Goal: Information Seeking & Learning: Learn about a topic

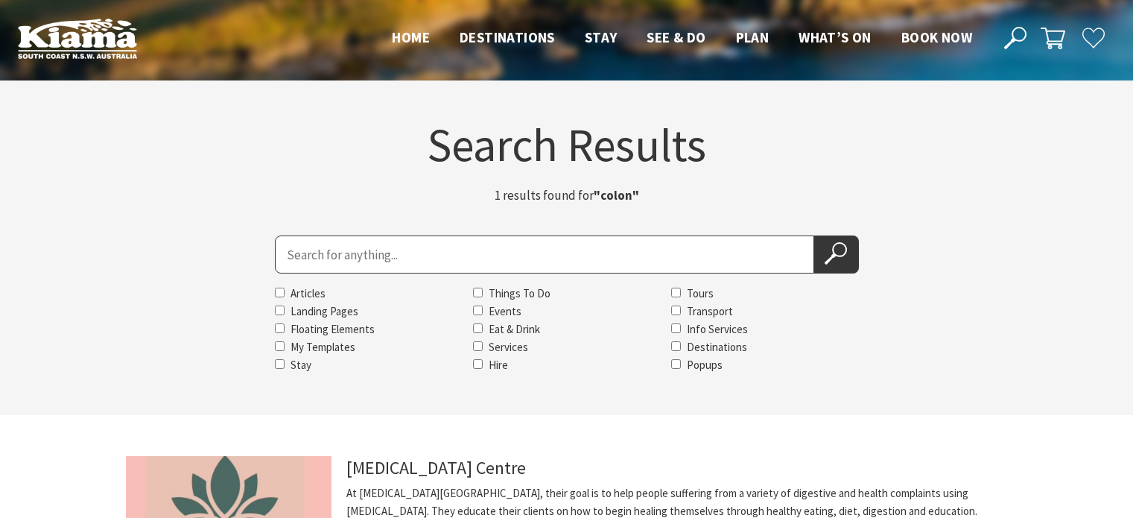
scroll to position [298, 0]
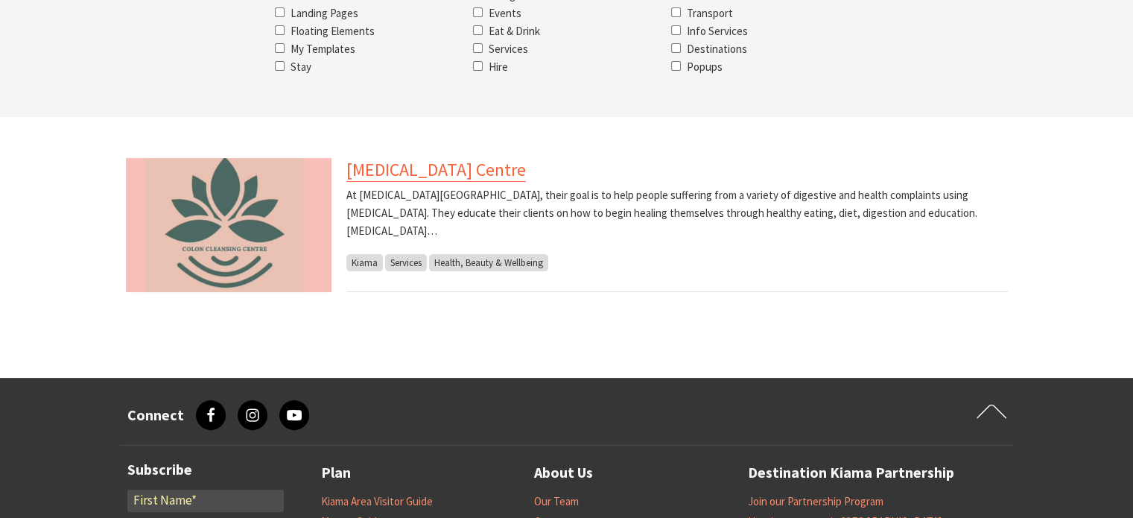
click at [390, 173] on link "Colon Cleansing Centre" at bounding box center [436, 170] width 180 height 24
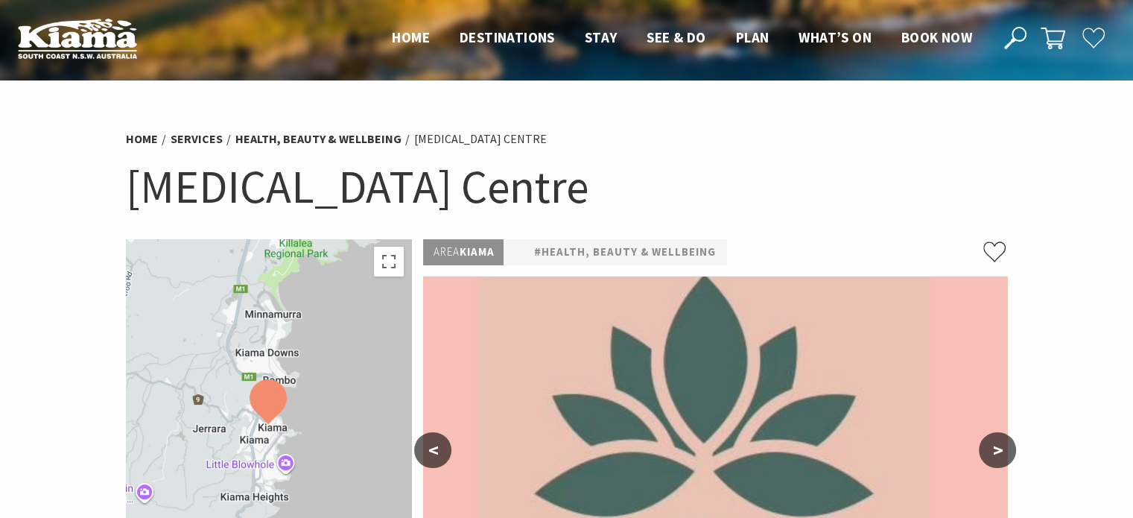
click at [1004, 38] on icon at bounding box center [1015, 38] width 22 height 22
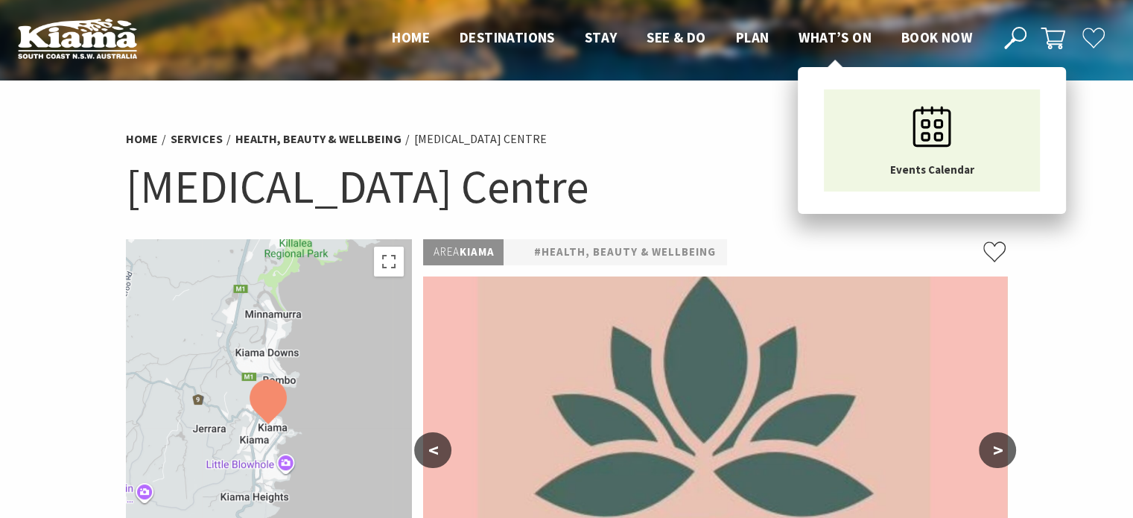
click at [808, 38] on span "What’s On" at bounding box center [835, 37] width 73 height 18
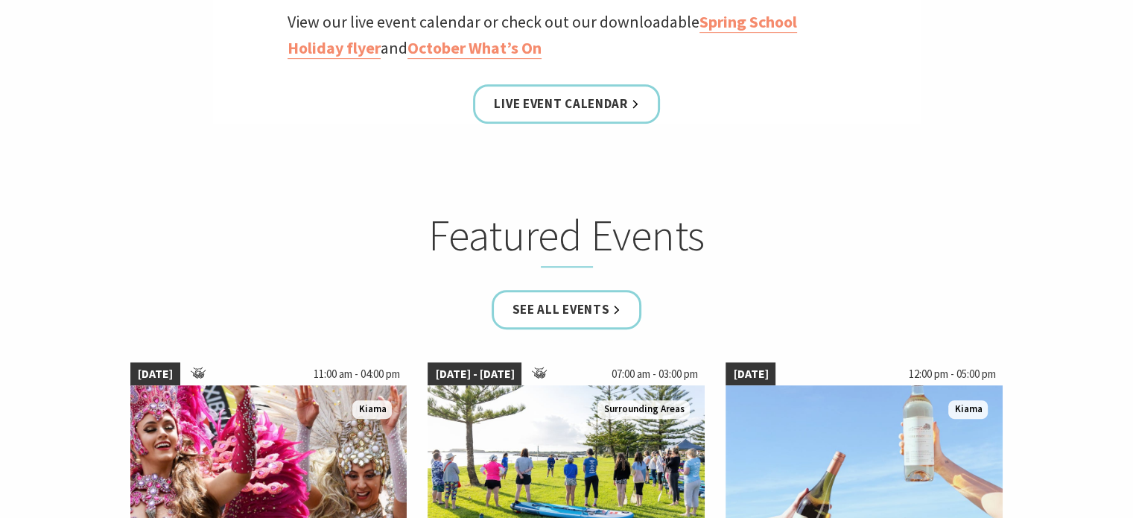
scroll to position [745, 0]
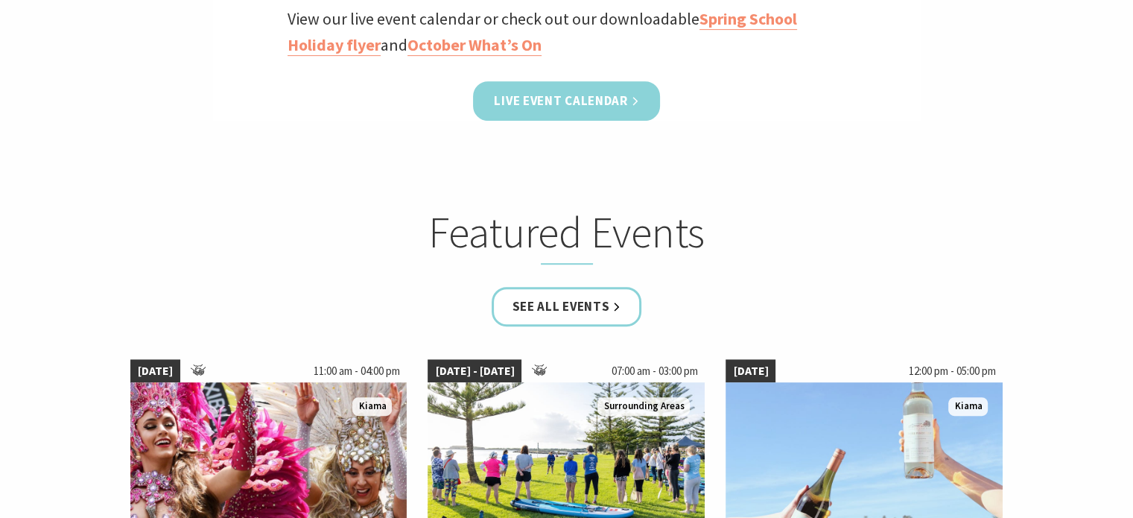
click at [533, 102] on link "Live Event Calendar" at bounding box center [566, 100] width 186 height 39
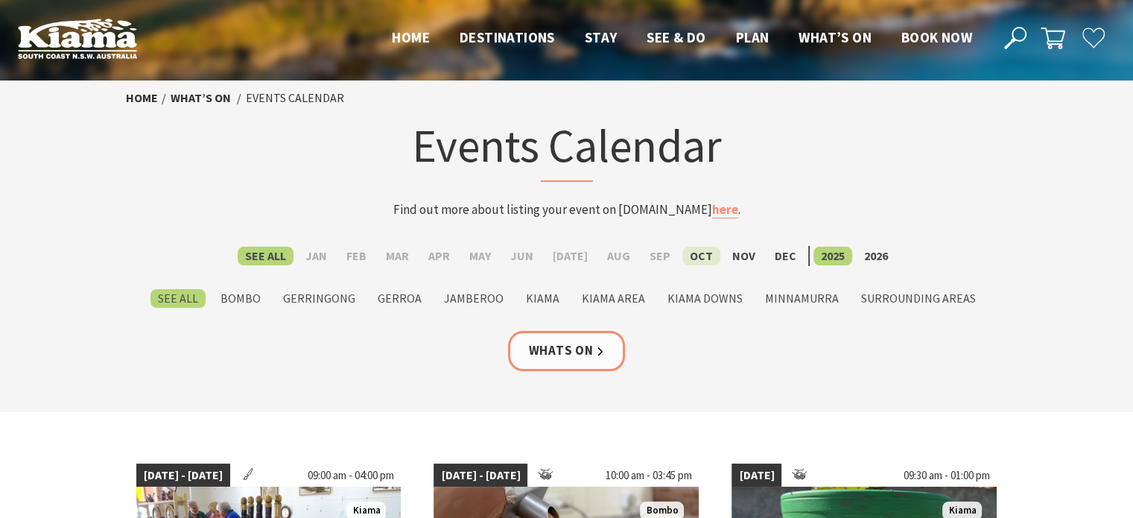
click at [689, 255] on label "Oct" at bounding box center [701, 256] width 38 height 19
click at [0, 0] on input "Oct" at bounding box center [0, 0] width 0 height 0
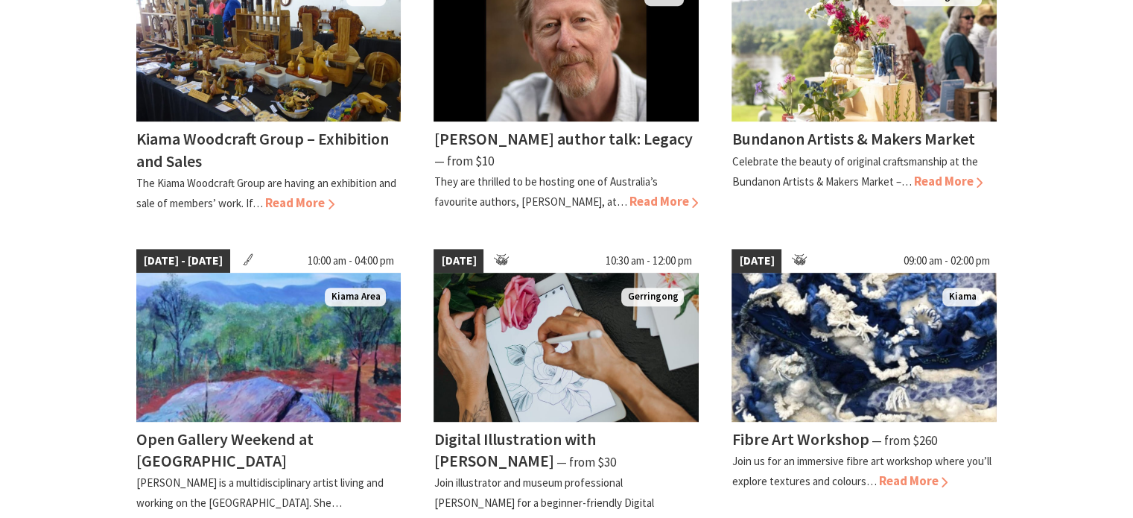
scroll to position [819, 0]
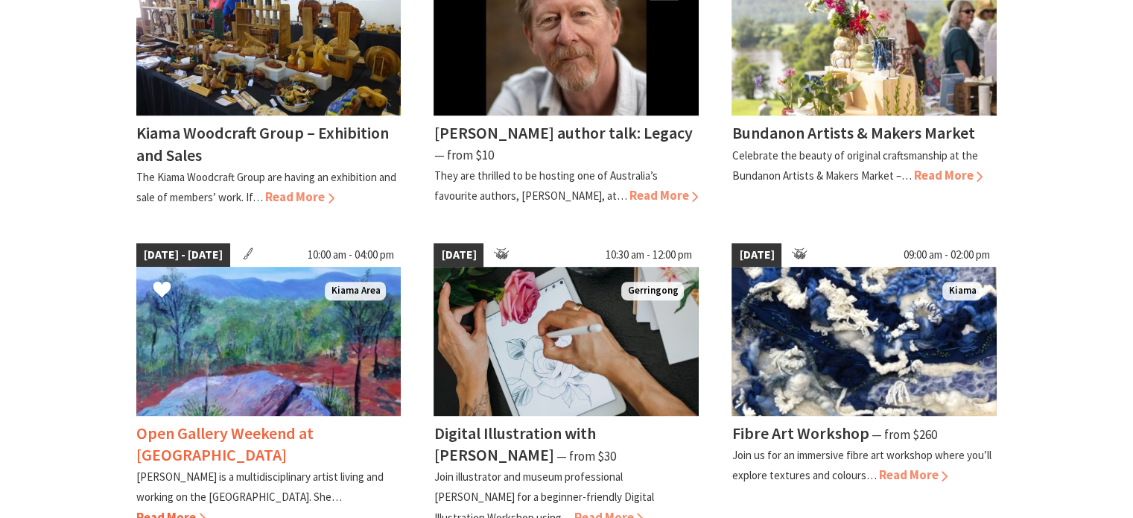
click at [206, 509] on span "Read More" at bounding box center [170, 517] width 69 height 16
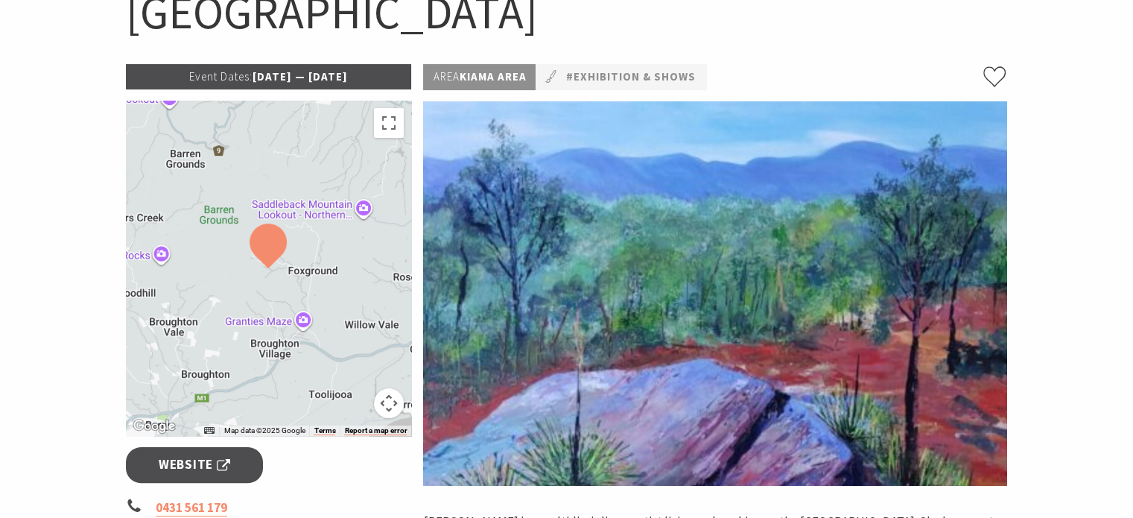
scroll to position [223, 0]
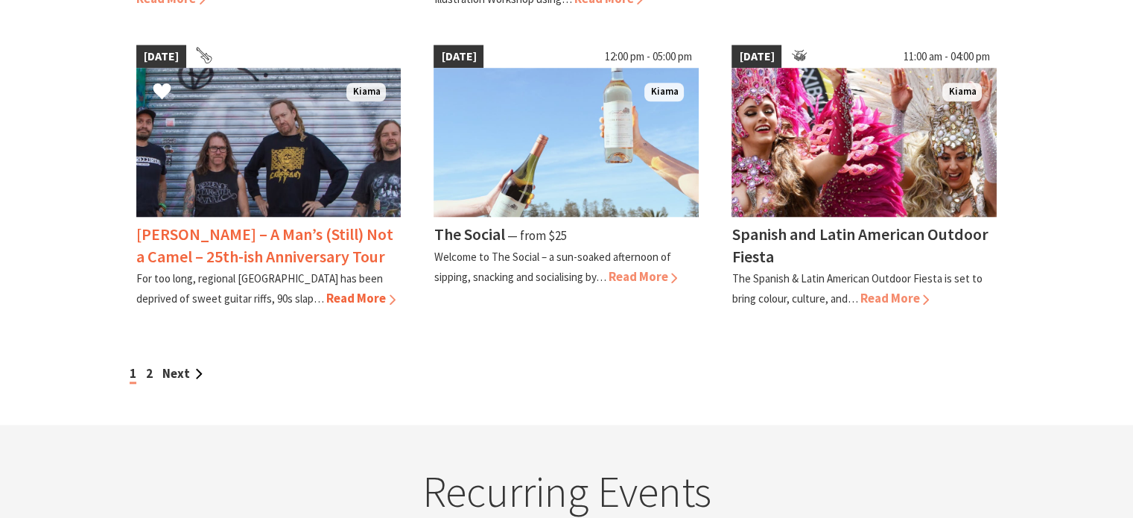
scroll to position [1341, 0]
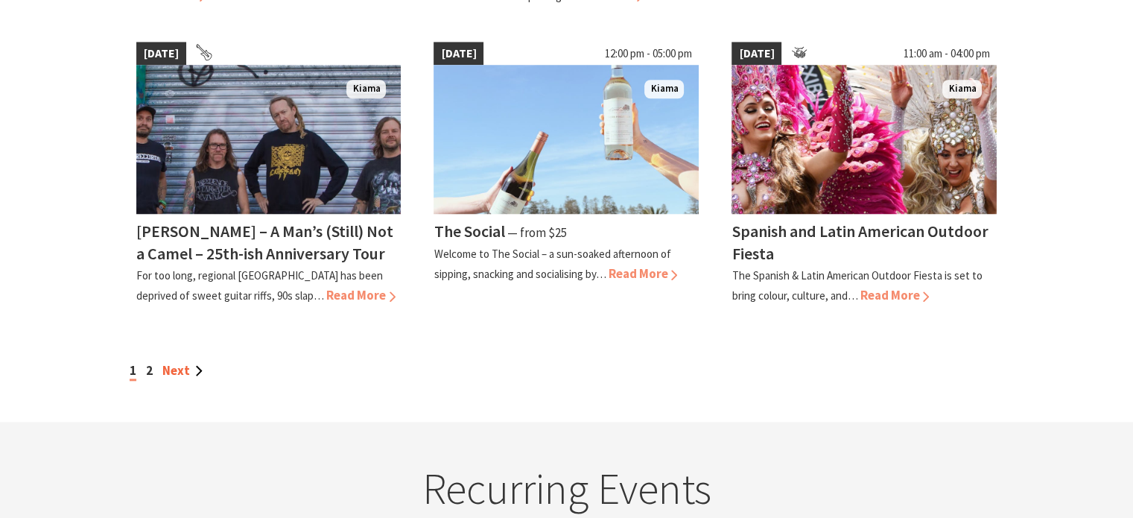
click at [181, 369] on link "Next" at bounding box center [182, 370] width 40 height 16
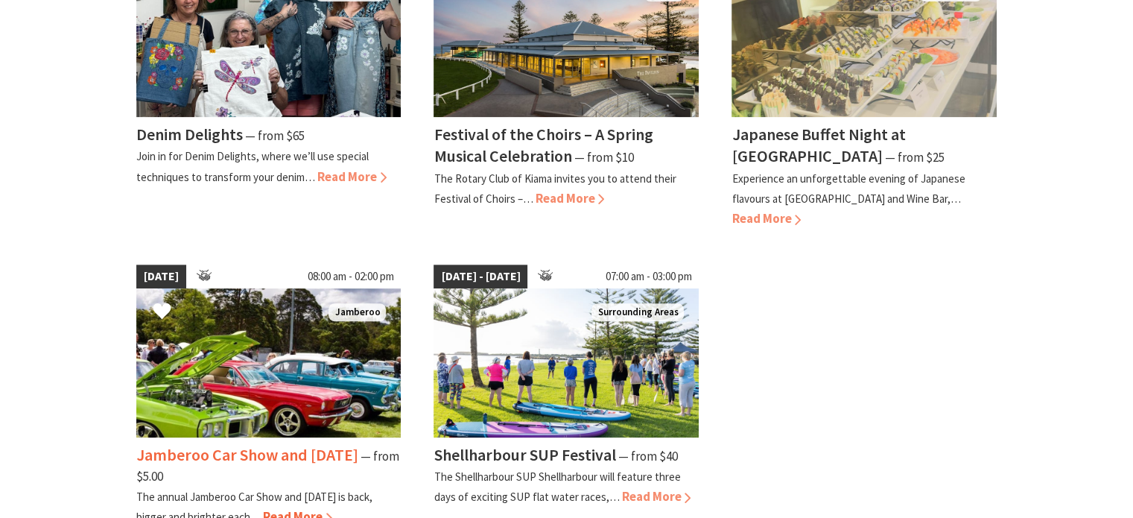
scroll to position [447, 0]
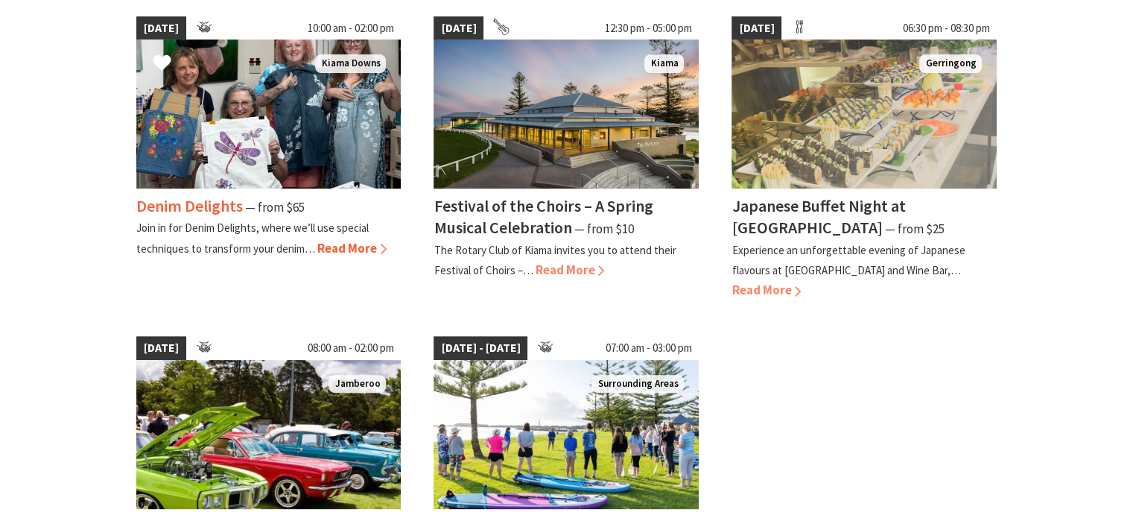
click at [346, 248] on span "Read More" at bounding box center [351, 248] width 69 height 16
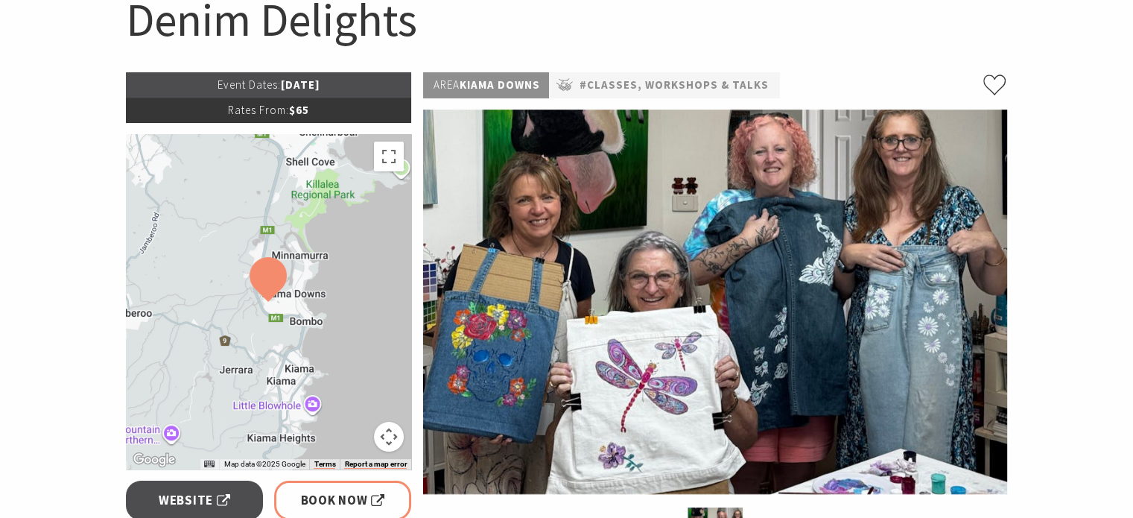
scroll to position [223, 0]
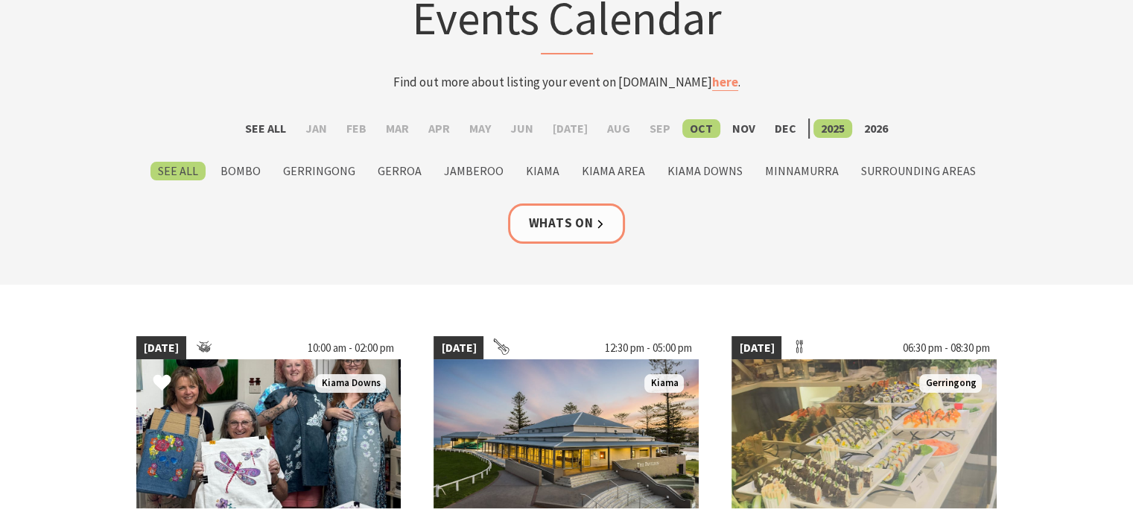
scroll to position [74, 0]
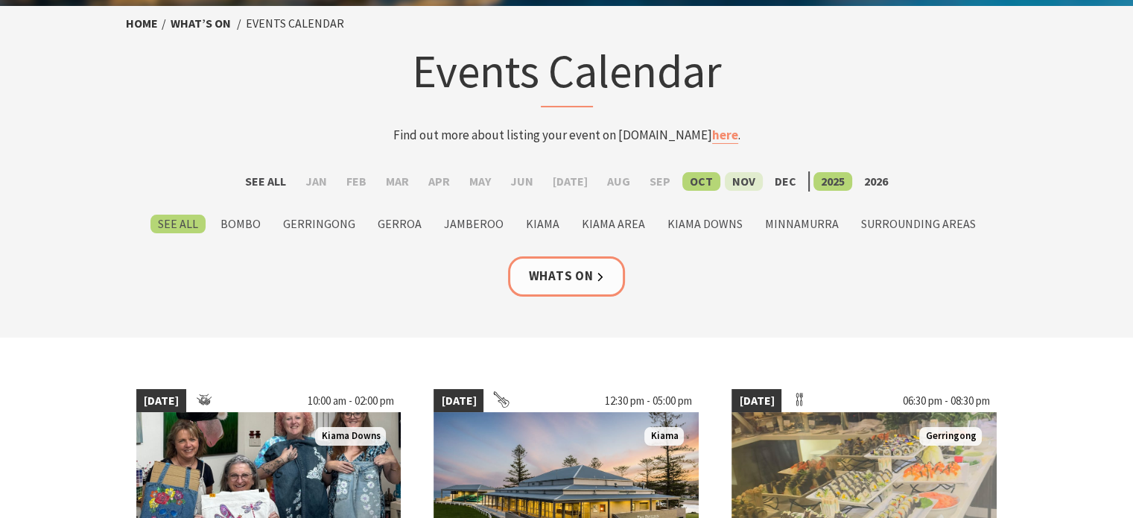
click at [734, 180] on label "Nov" at bounding box center [744, 181] width 38 height 19
click at [0, 0] on input "Nov" at bounding box center [0, 0] width 0 height 0
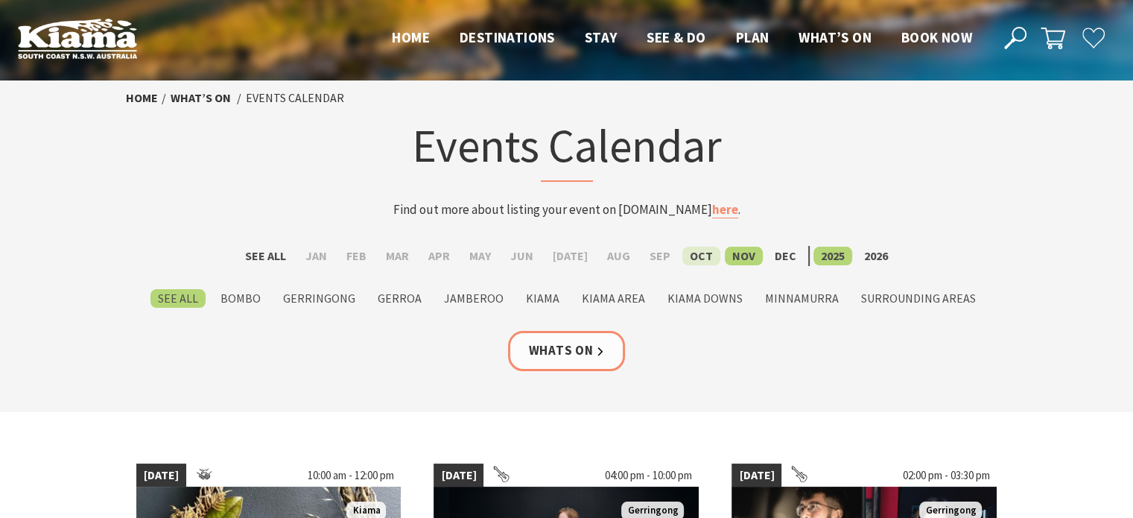
click at [694, 258] on label "Oct" at bounding box center [701, 256] width 38 height 19
click at [0, 0] on input "Oct" at bounding box center [0, 0] width 0 height 0
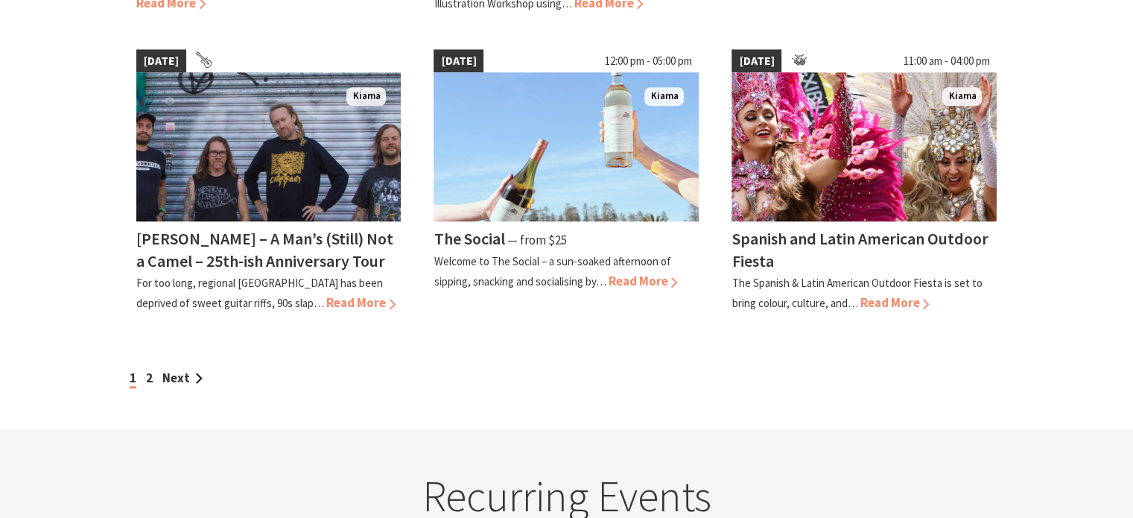
scroll to position [1341, 0]
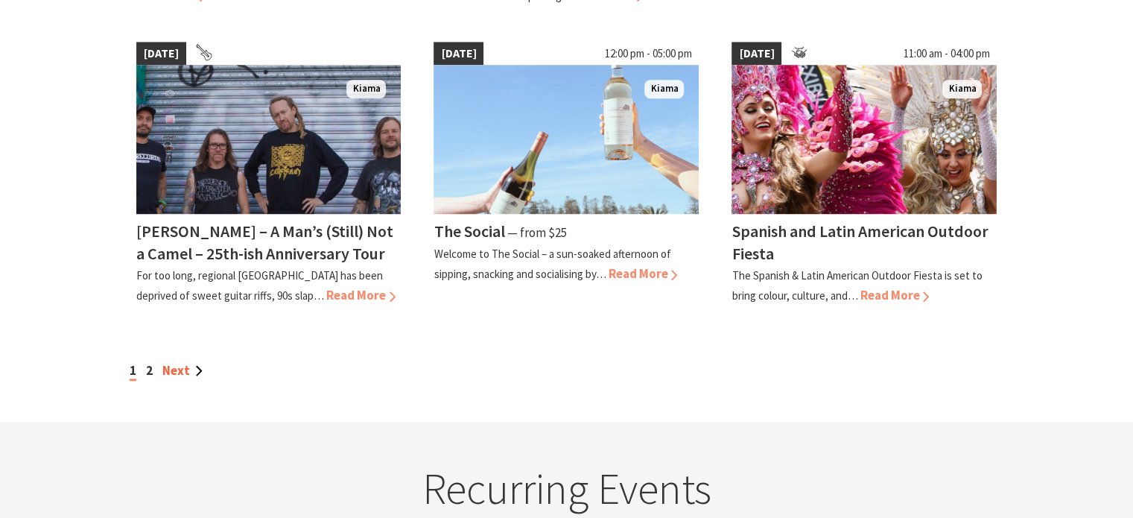
click at [179, 368] on link "Next" at bounding box center [182, 370] width 40 height 16
